Goal: Task Accomplishment & Management: Manage account settings

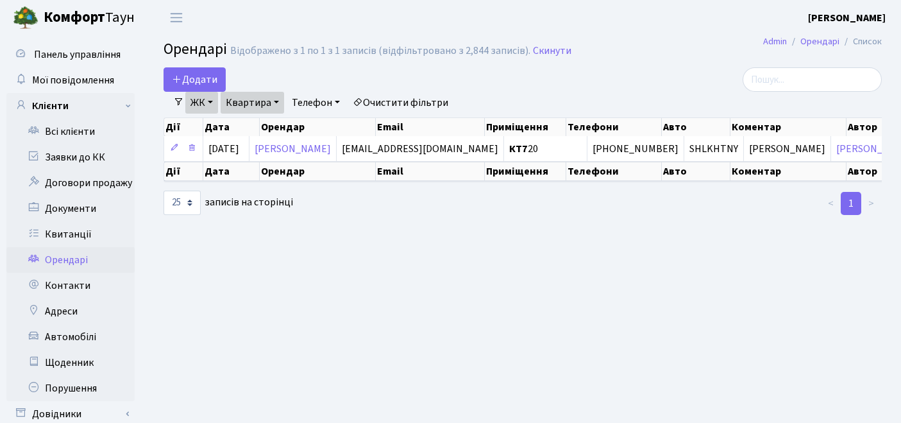
select select "25"
click at [65, 228] on link "Квитанції" at bounding box center [70, 234] width 128 height 26
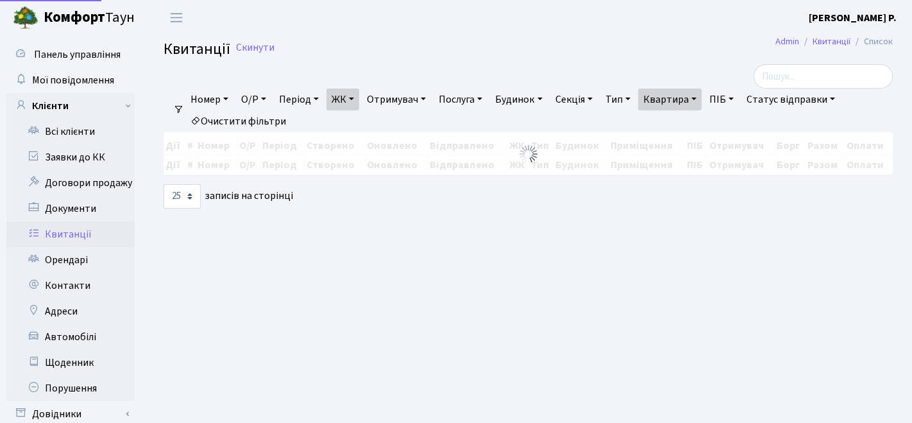
select select "25"
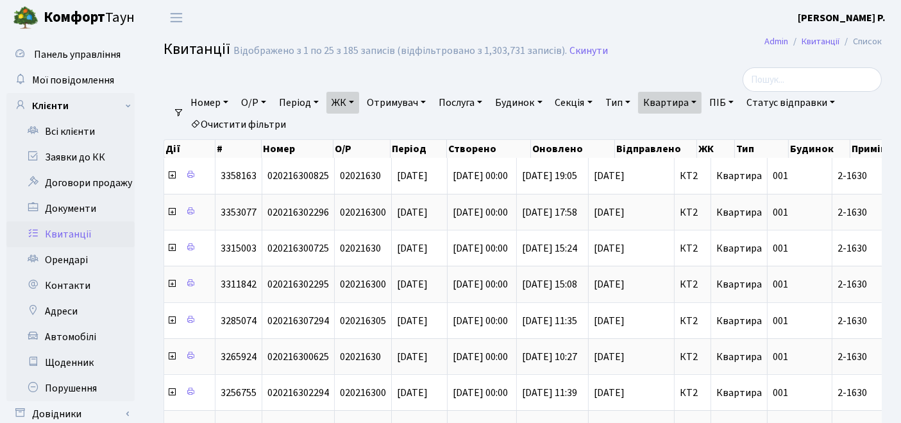
click at [702, 106] on link "Квартира" at bounding box center [670, 103] width 64 height 22
click at [697, 123] on input "2-1630" at bounding box center [676, 127] width 75 height 24
type input "2-1631"
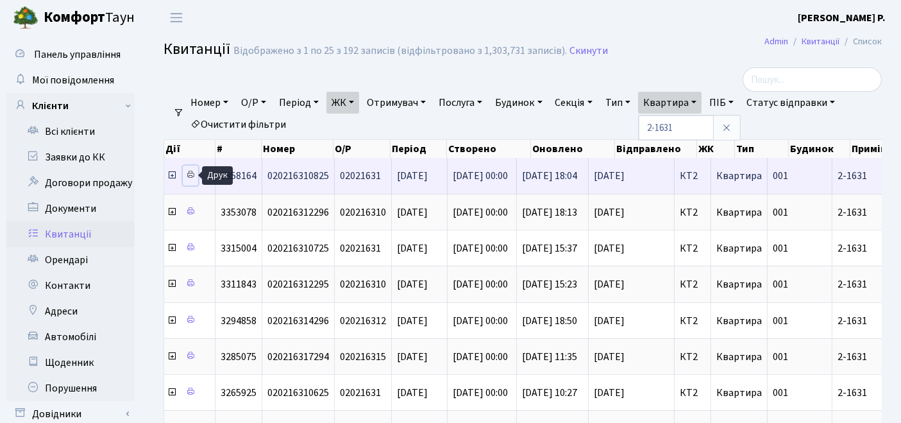
click at [190, 176] on icon at bounding box center [190, 174] width 9 height 9
